Goal: Task Accomplishment & Management: Manage account settings

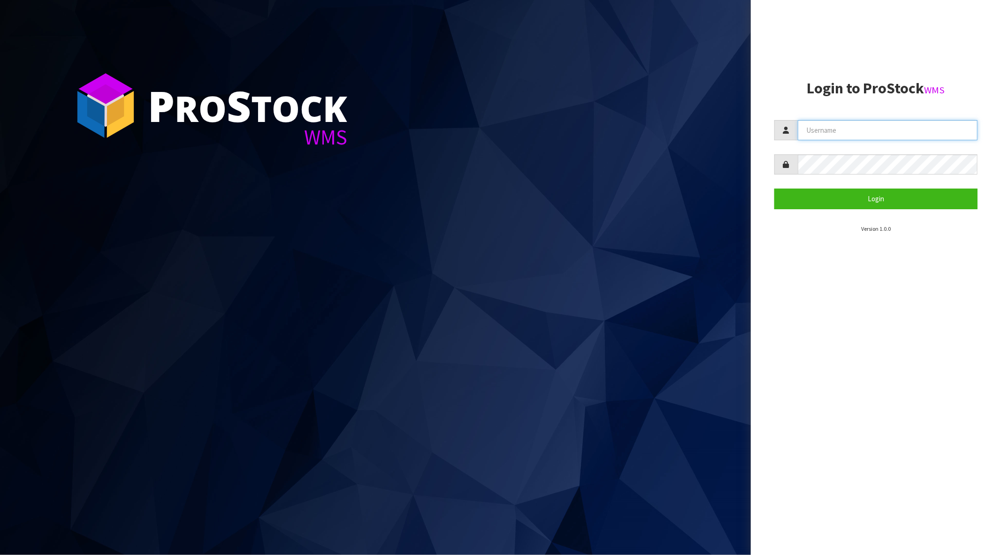
drag, startPoint x: 885, startPoint y: 126, endPoint x: 876, endPoint y: 124, distance: 8.6
click at [881, 124] on input "text" at bounding box center [888, 130] width 180 height 20
type input "[PERSON_NAME][EMAIL_ADDRESS][DOMAIN_NAME]"
click at [774, 189] on button "Login" at bounding box center [875, 199] width 203 height 20
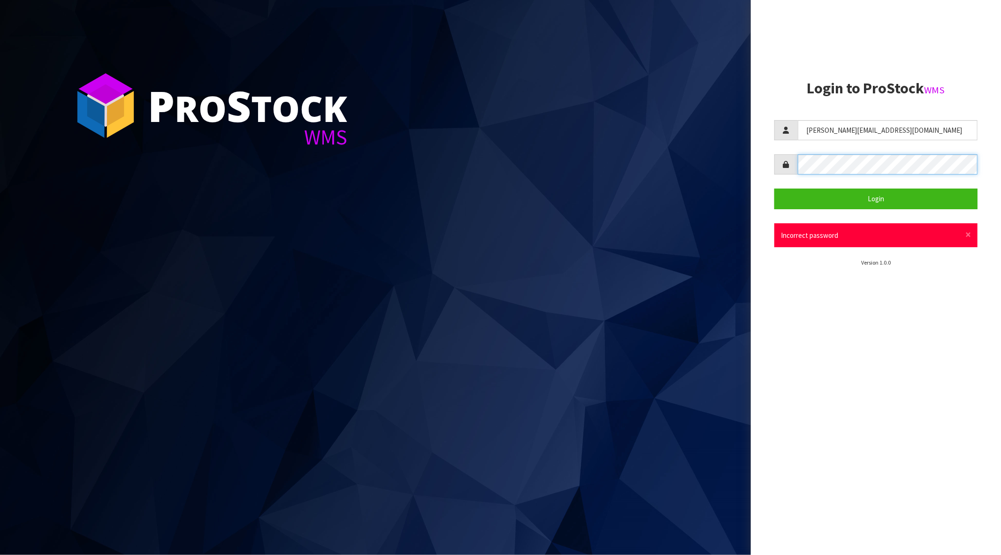
click at [774, 189] on button "Login" at bounding box center [875, 199] width 203 height 20
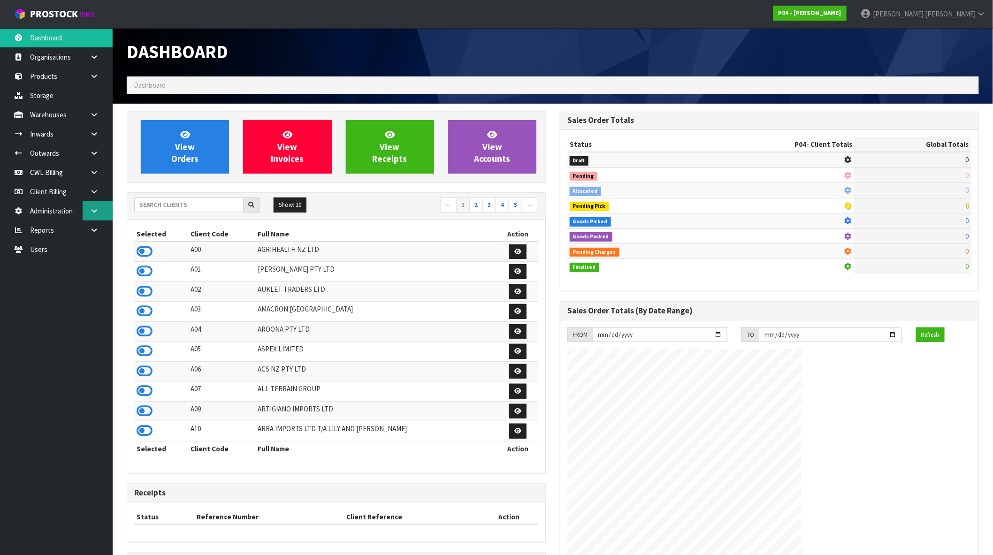
click at [99, 209] on link at bounding box center [98, 210] width 30 height 19
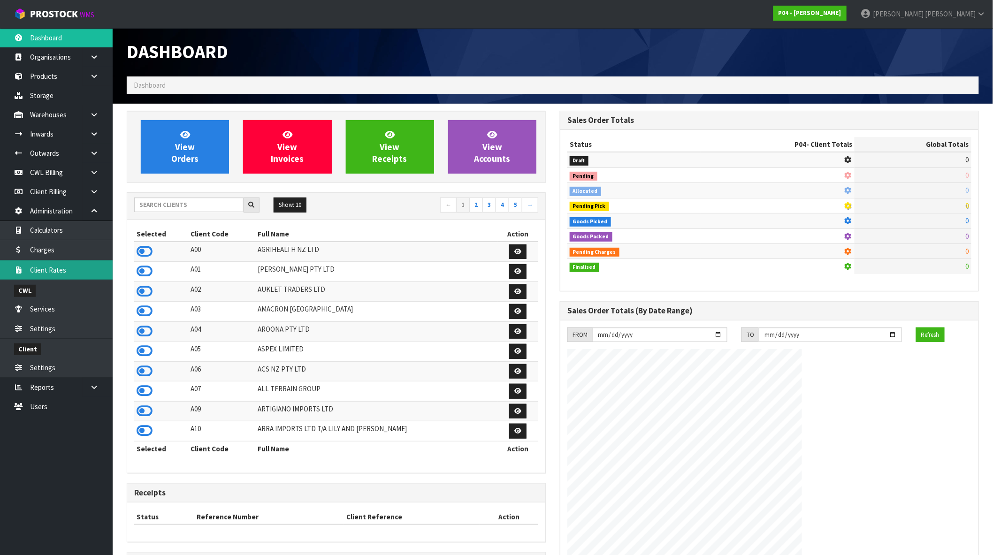
click at [57, 275] on link "Client Rates" at bounding box center [56, 269] width 113 height 19
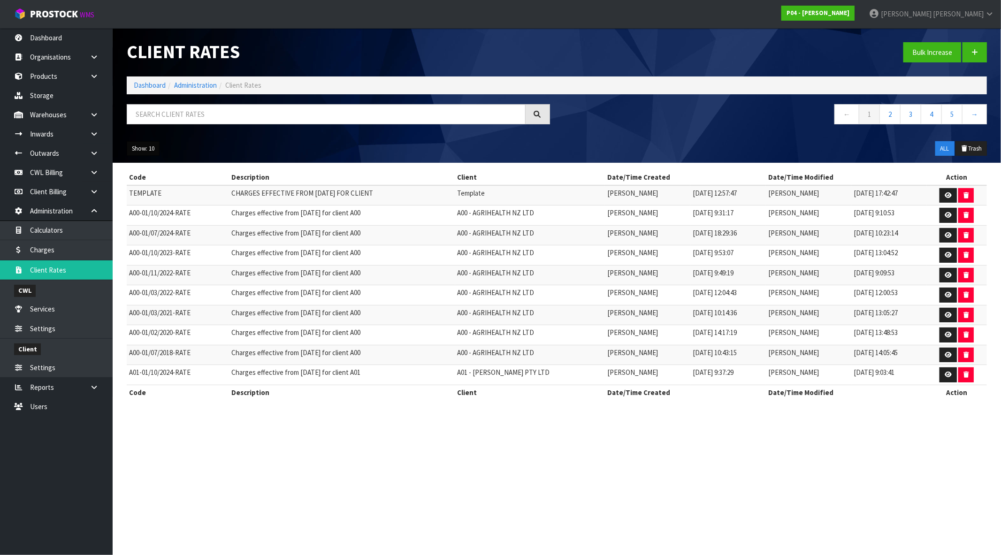
click at [150, 151] on button "Show: 10" at bounding box center [143, 148] width 33 height 15
drag, startPoint x: 145, startPoint y: 203, endPoint x: 161, endPoint y: 204, distance: 16.0
click at [145, 203] on link "50" at bounding box center [164, 204] width 74 height 13
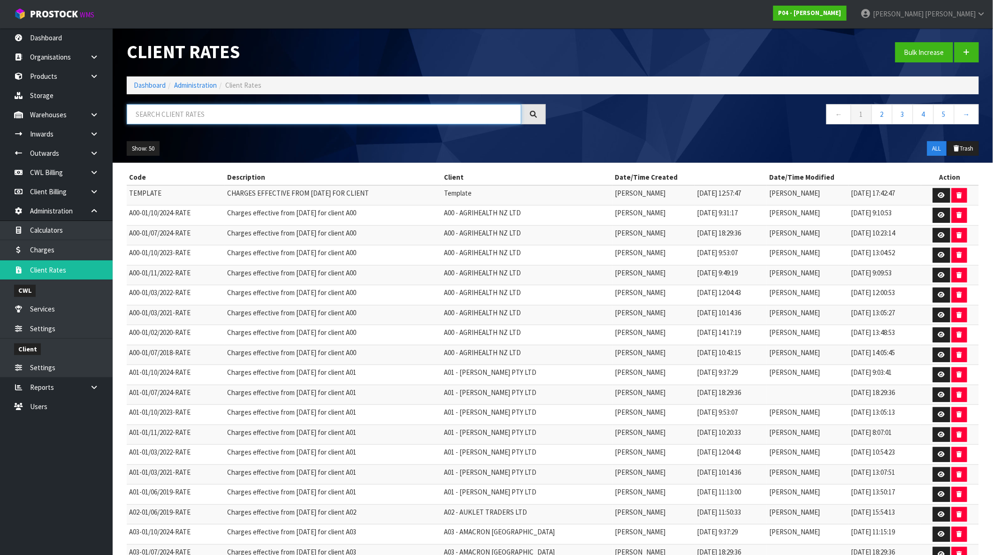
click at [210, 116] on input "text" at bounding box center [324, 114] width 395 height 20
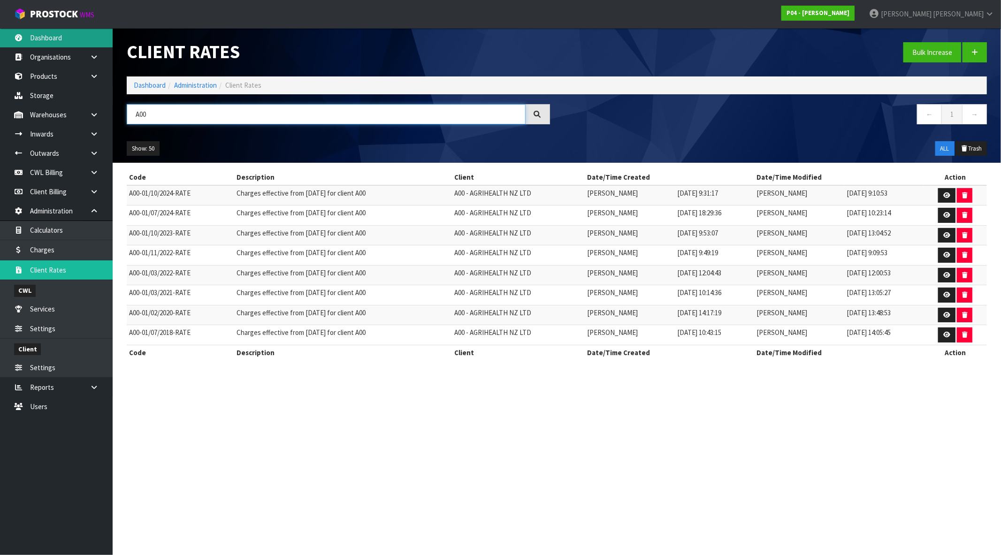
type input "A00"
